Goal: Information Seeking & Learning: Learn about a topic

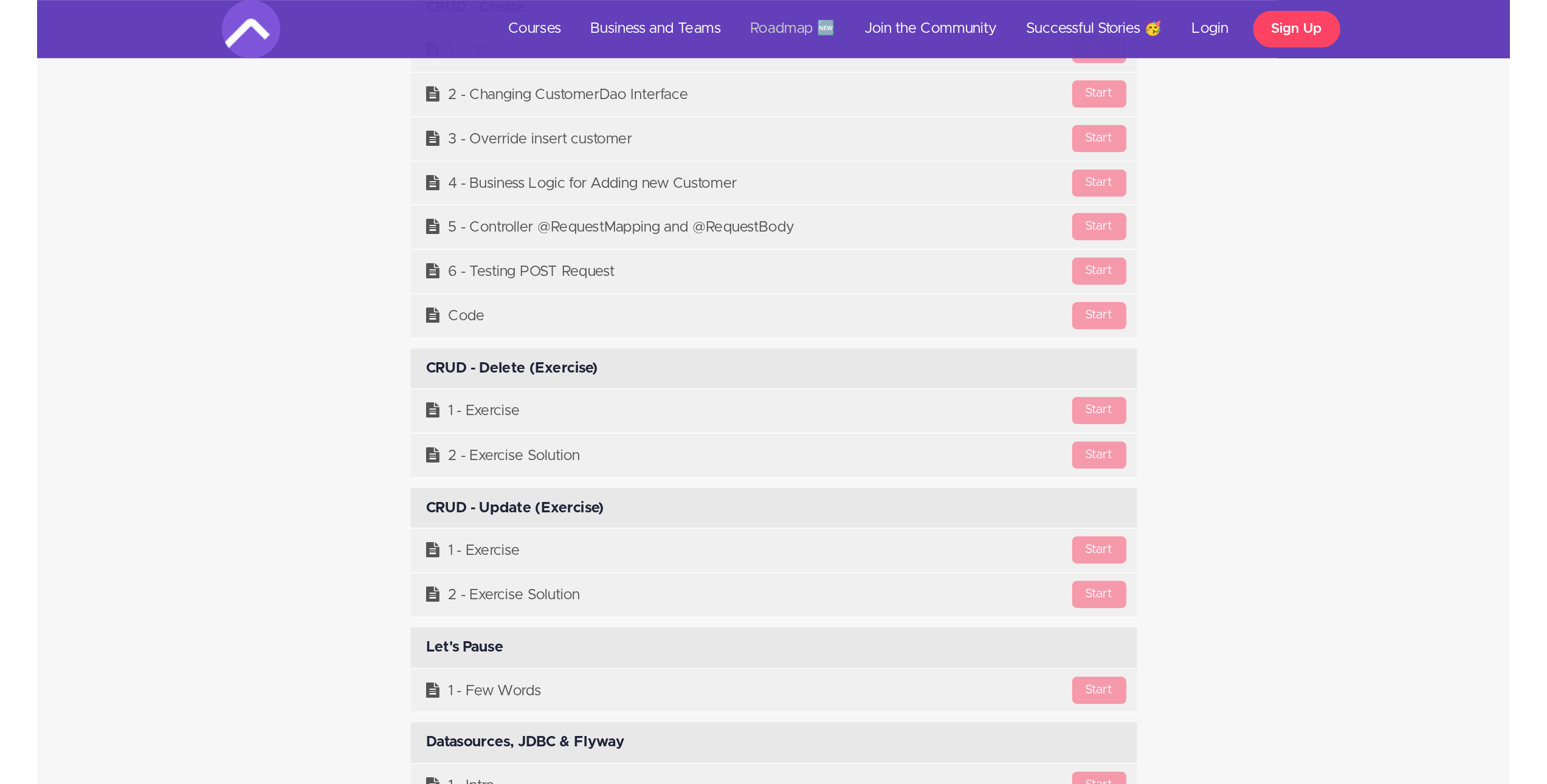
scroll to position [8140, 0]
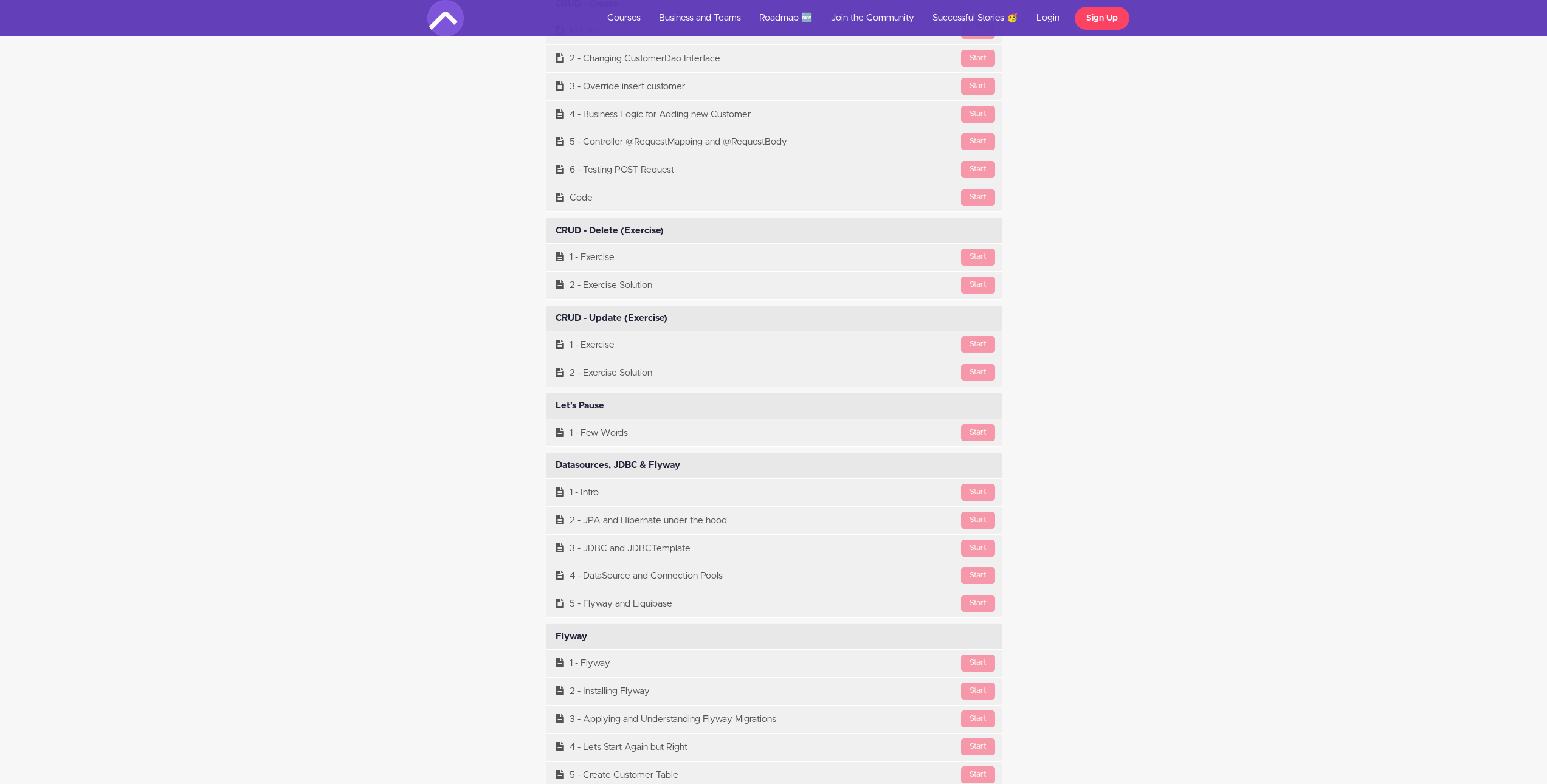
drag, startPoint x: 557, startPoint y: 634, endPoint x: 592, endPoint y: 636, distance: 35.1
click at [592, 492] on div "Flyway Available in days days after you enroll" at bounding box center [774, 637] width 456 height 26
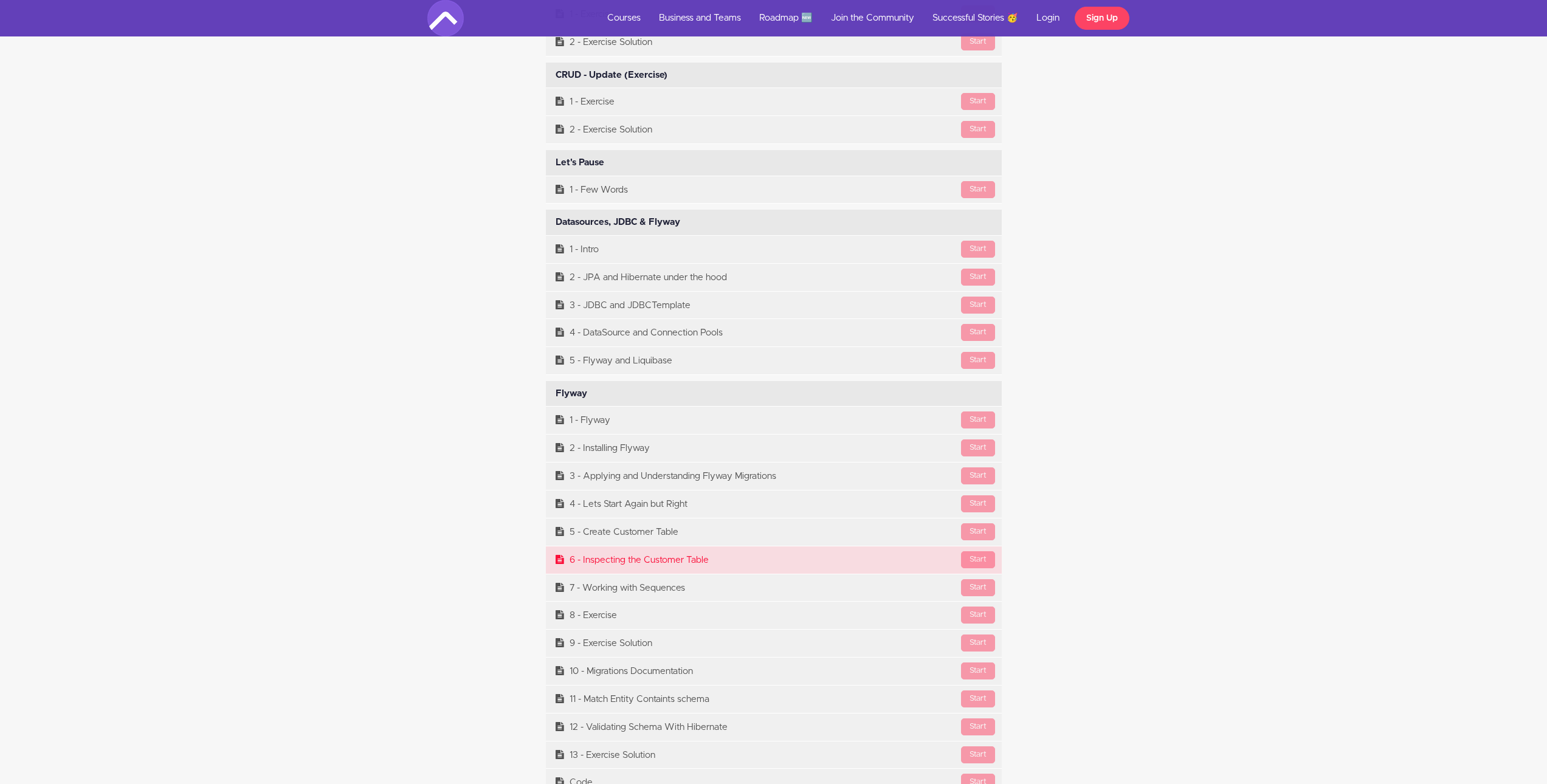
scroll to position [8444, 0]
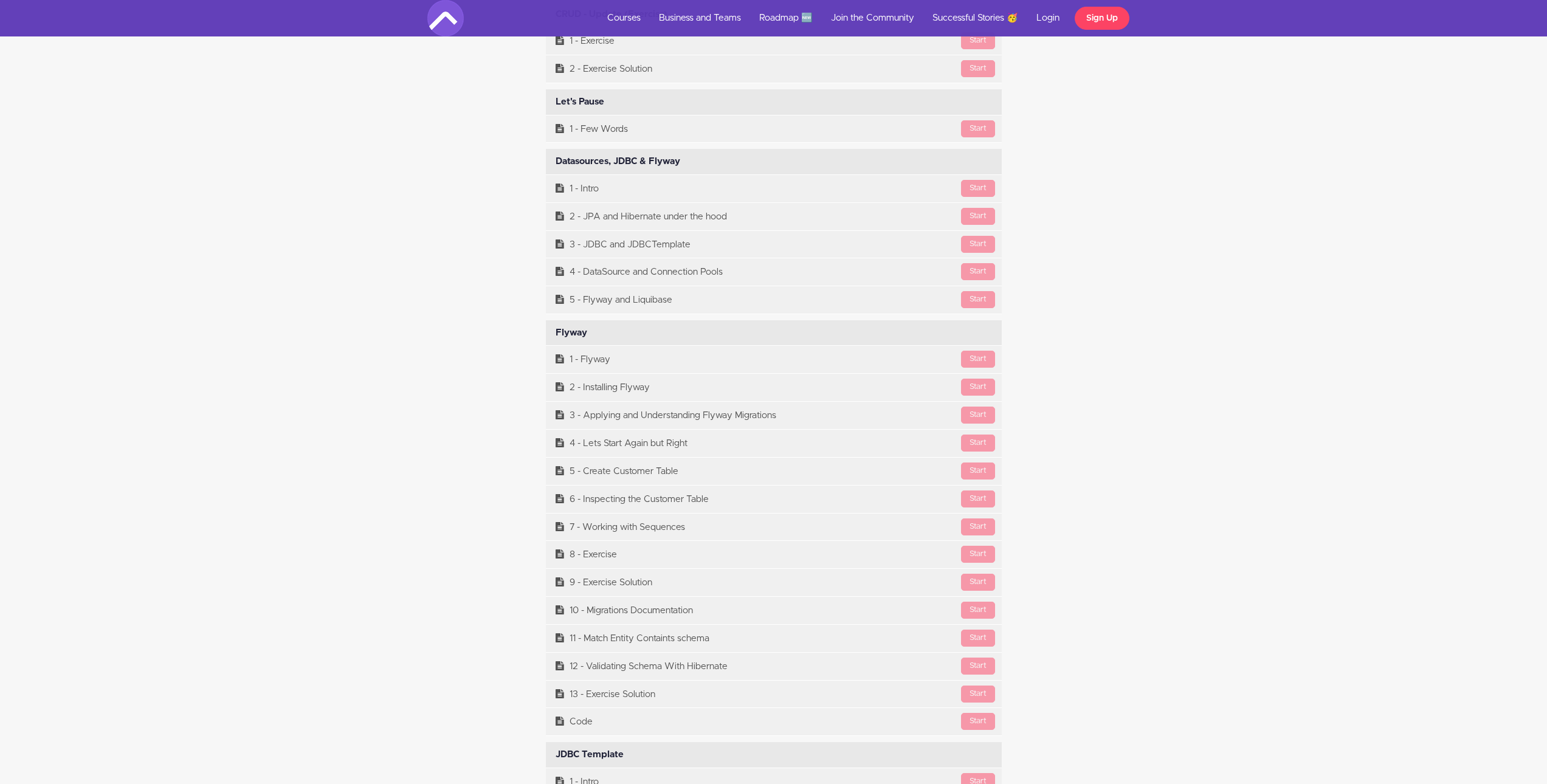
drag, startPoint x: 589, startPoint y: 332, endPoint x: 552, endPoint y: 331, distance: 37.0
click at [552, 331] on div "Flyway Available in days days after you enroll" at bounding box center [774, 333] width 456 height 26
drag, startPoint x: 592, startPoint y: 329, endPoint x: 552, endPoint y: 333, distance: 40.2
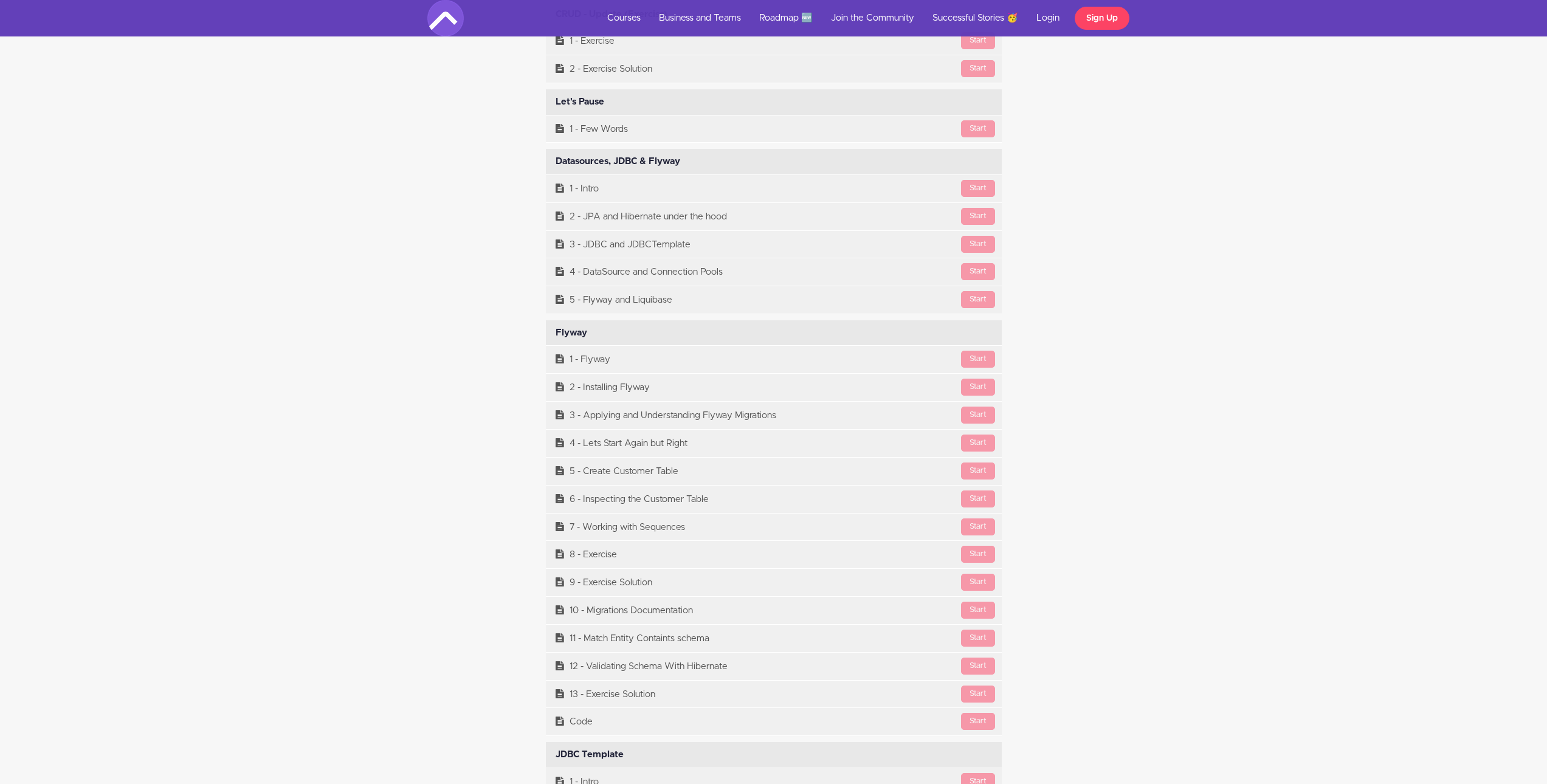
click at [552, 333] on div "Flyway Available in days days after you enroll" at bounding box center [774, 333] width 456 height 26
click at [566, 335] on div "Flyway Available in days days after you enroll" at bounding box center [774, 333] width 456 height 26
click at [597, 332] on div "Flyway Available in days days after you enroll" at bounding box center [774, 333] width 456 height 26
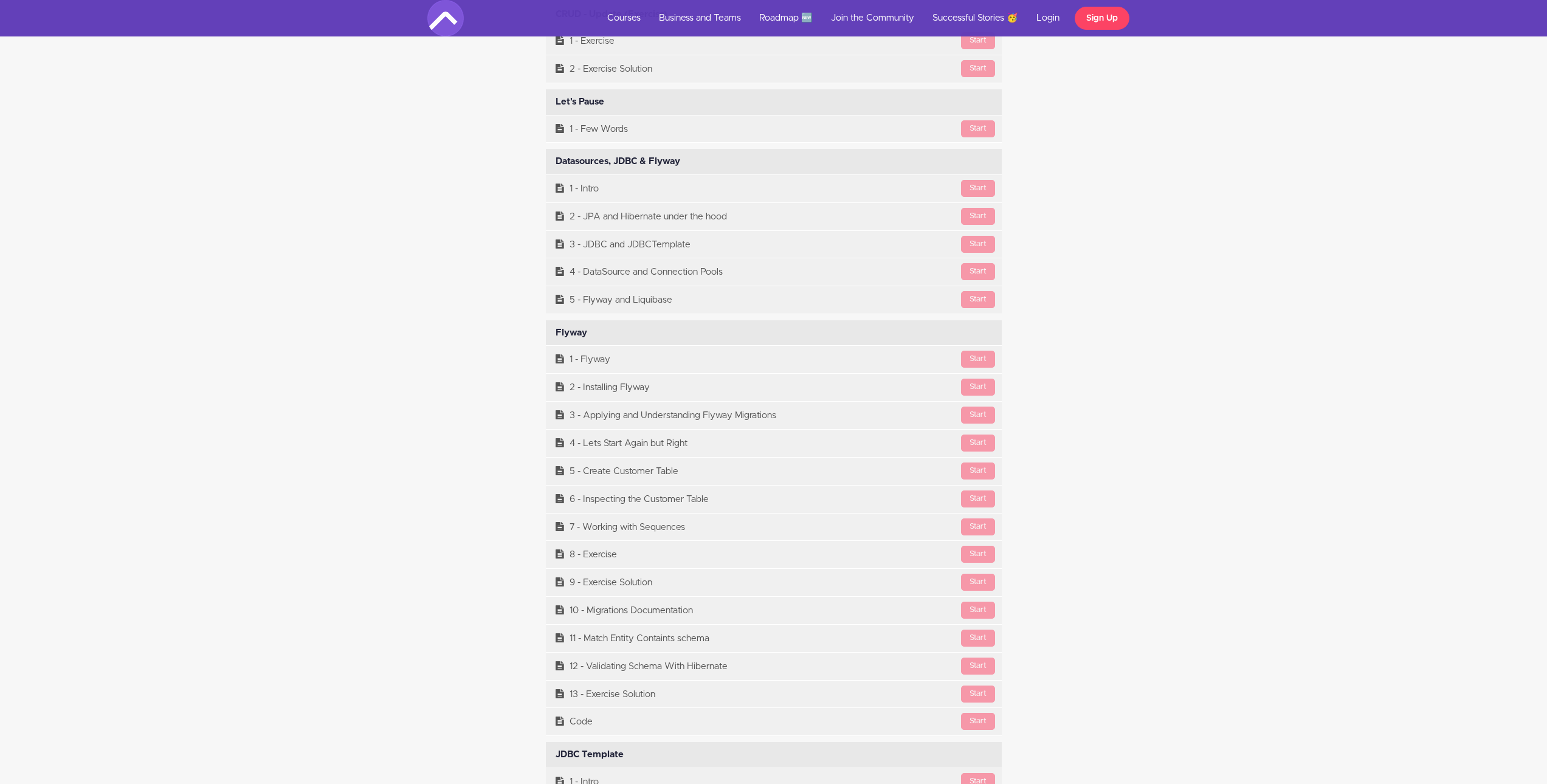
drag, startPoint x: 585, startPoint y: 332, endPoint x: 552, endPoint y: 332, distance: 33.0
click at [552, 332] on div "Flyway Available in days days after you enroll" at bounding box center [774, 333] width 456 height 26
drag, startPoint x: 502, startPoint y: 337, endPoint x: 745, endPoint y: 713, distance: 447.7
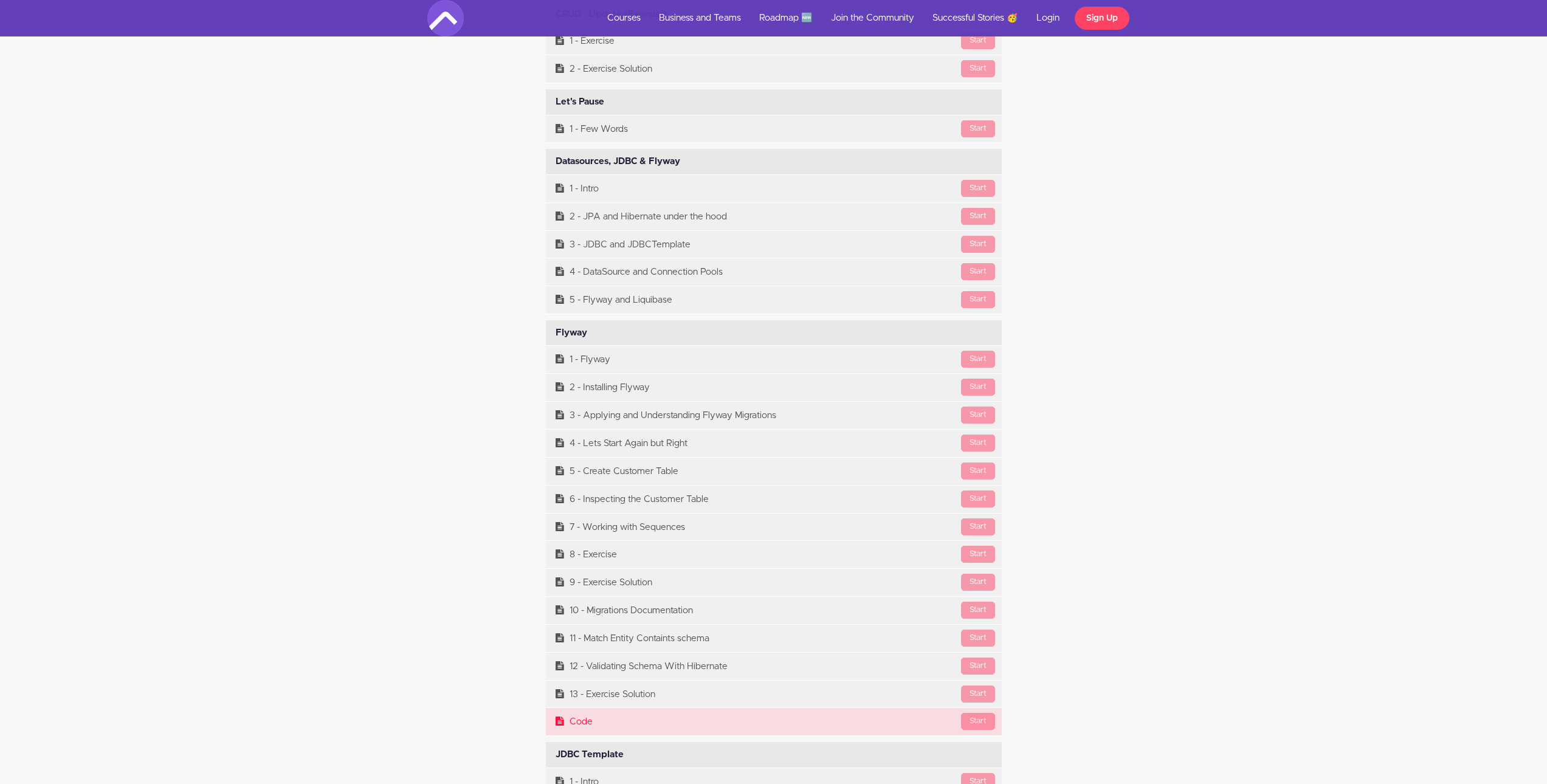
drag, startPoint x: 1025, startPoint y: 724, endPoint x: 529, endPoint y: 349, distance: 621.8
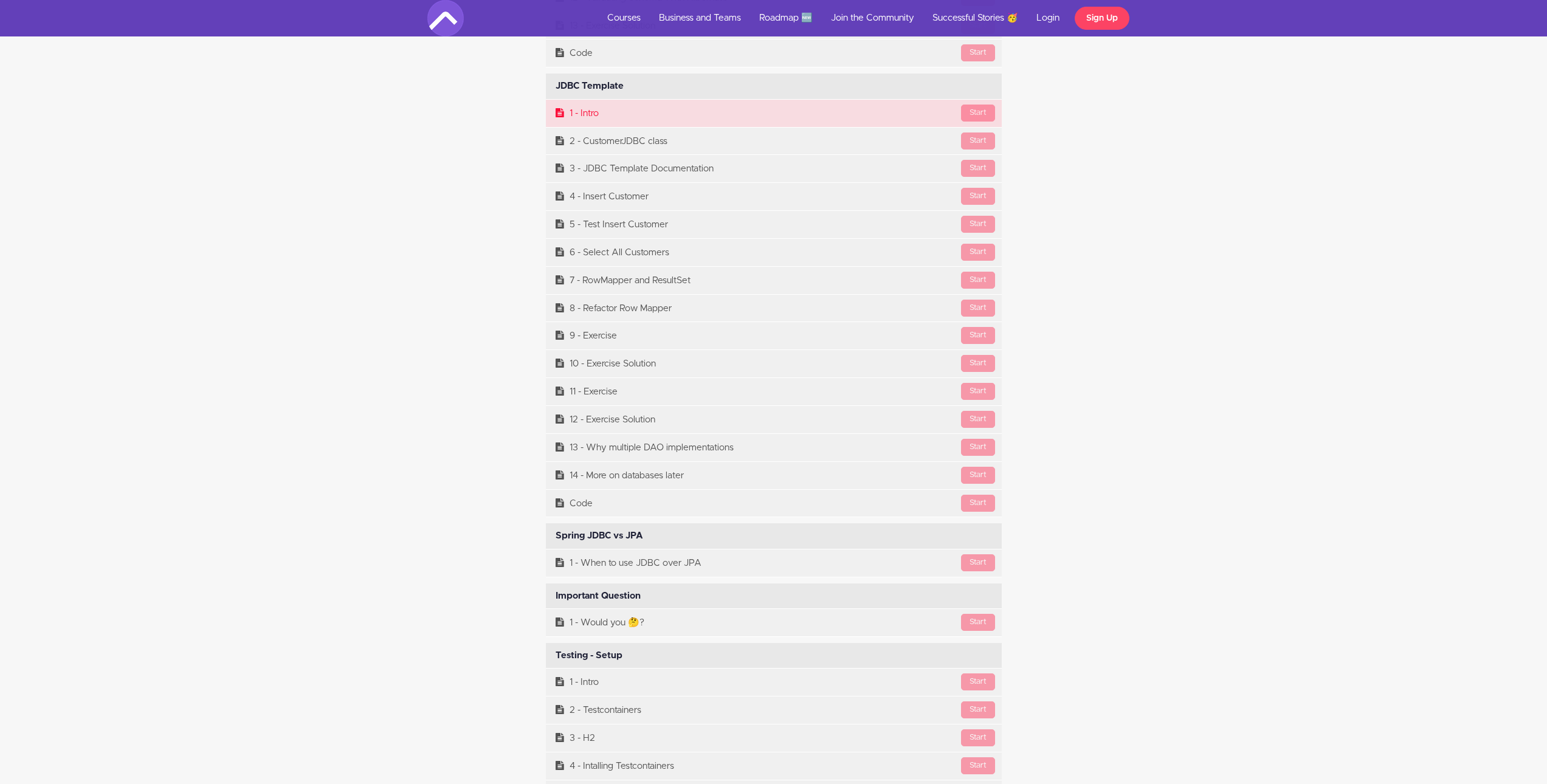
scroll to position [8991, 0]
